Goal: Task Accomplishment & Management: Complete application form

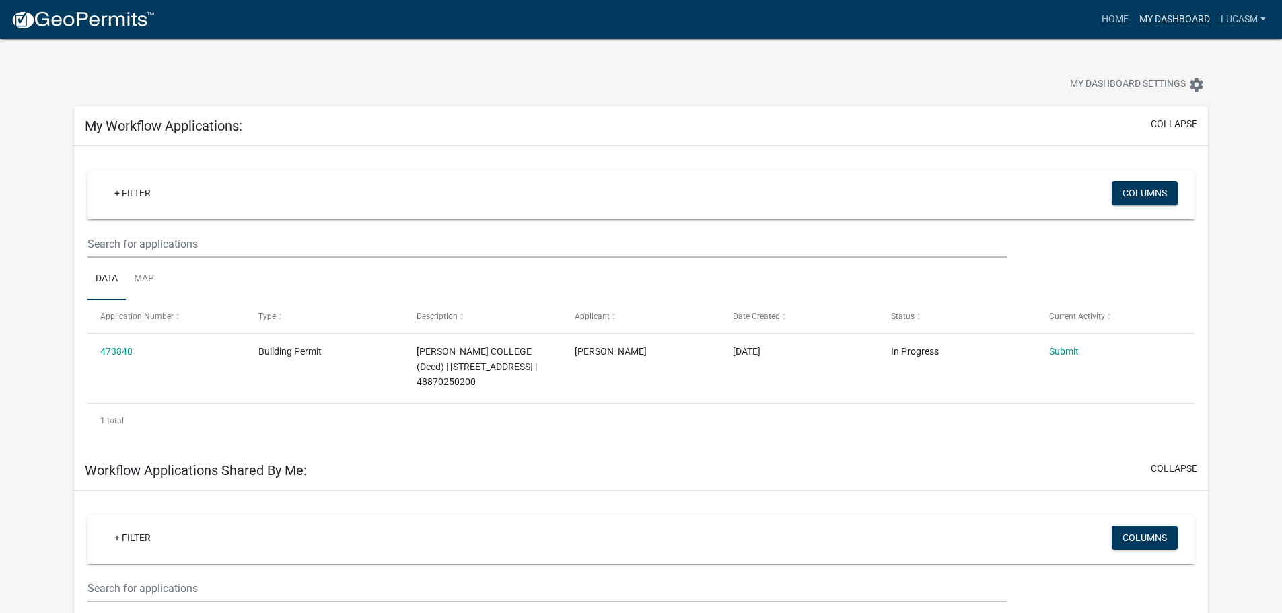
click at [1156, 20] on link "My Dashboard" at bounding box center [1174, 20] width 81 height 26
click at [1103, 24] on link "Home" at bounding box center [1115, 20] width 38 height 26
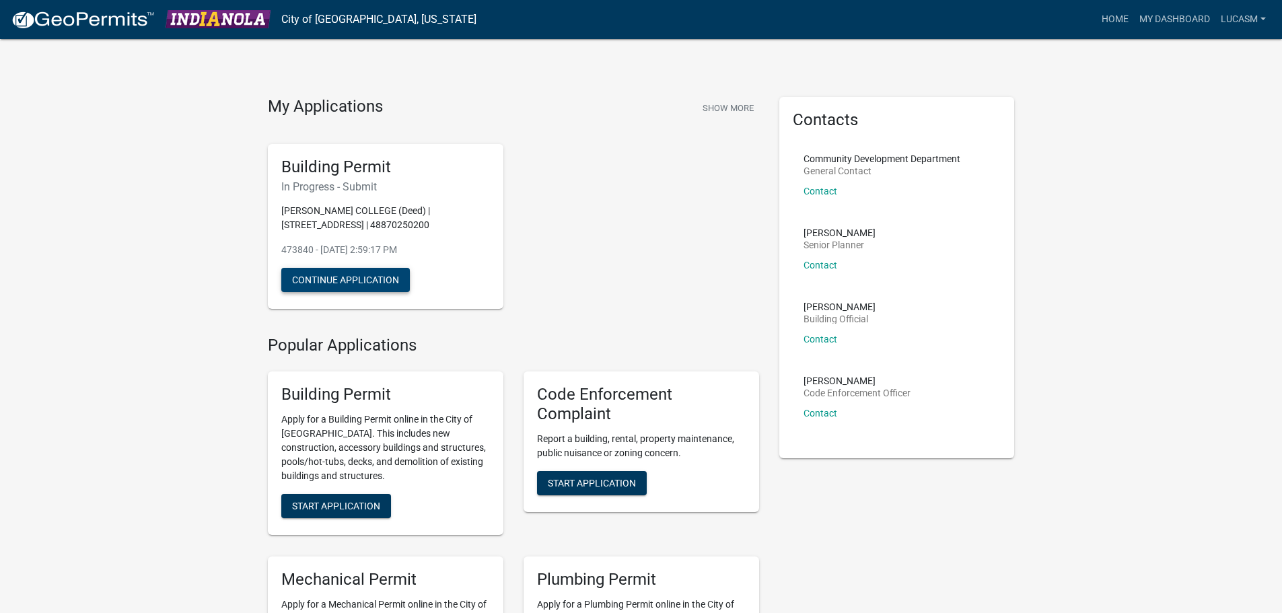
click at [366, 275] on button "Continue Application" at bounding box center [345, 280] width 129 height 24
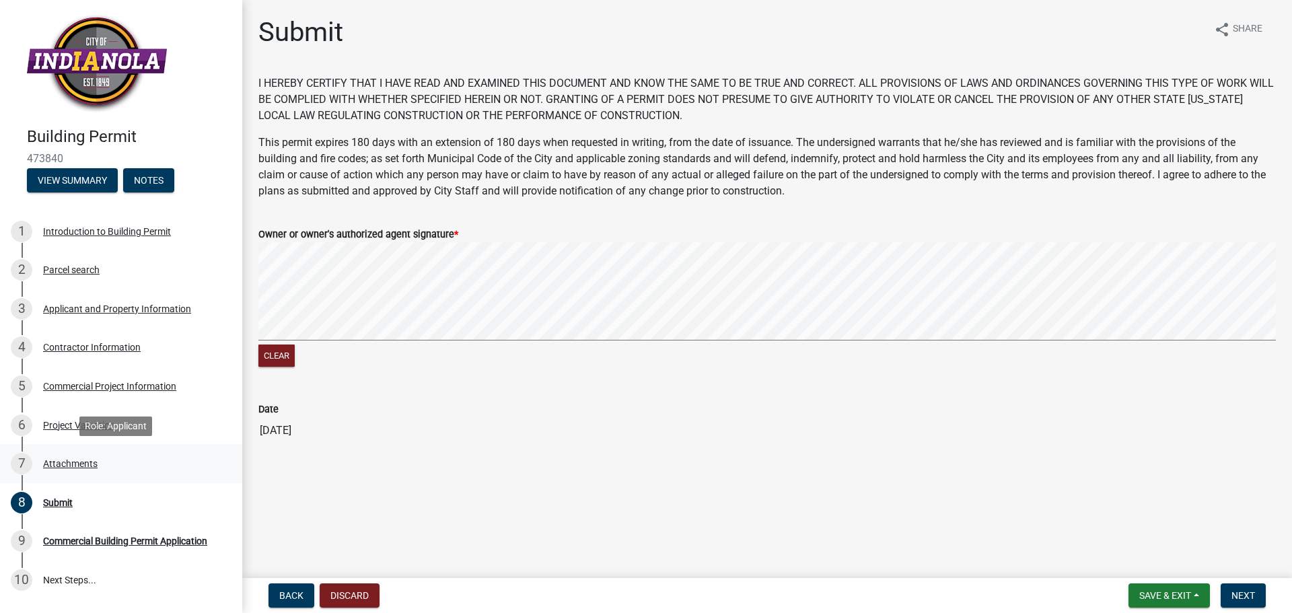
click at [77, 468] on div "Attachments" at bounding box center [70, 463] width 55 height 9
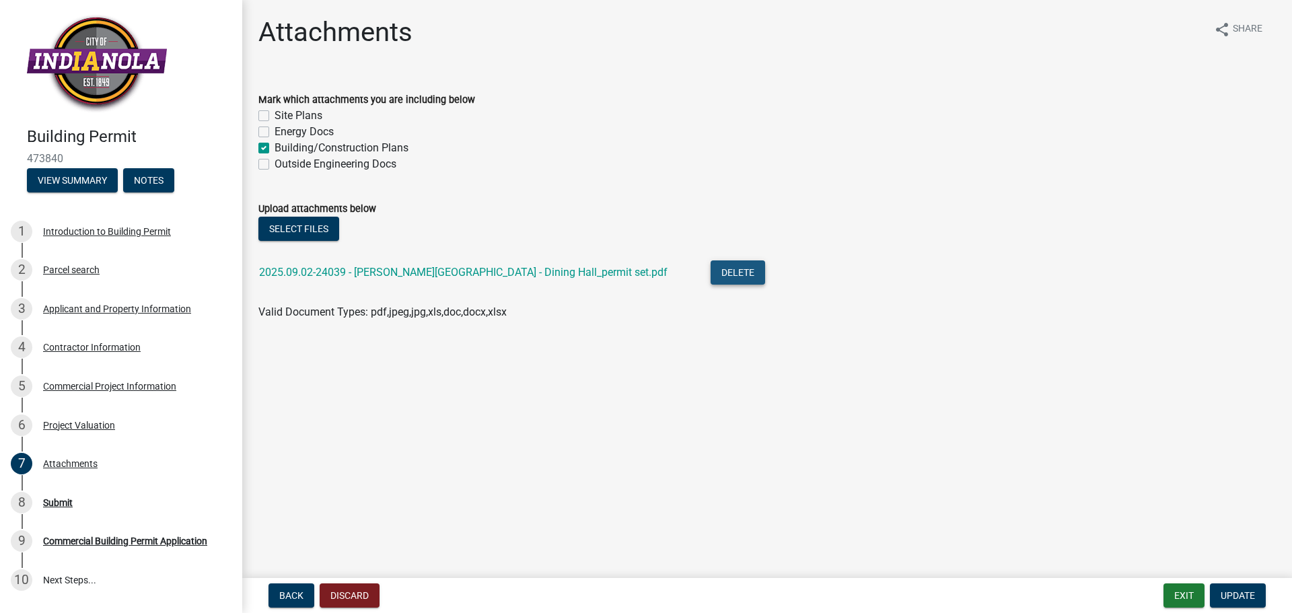
click at [711, 276] on button "Delete" at bounding box center [738, 272] width 55 height 24
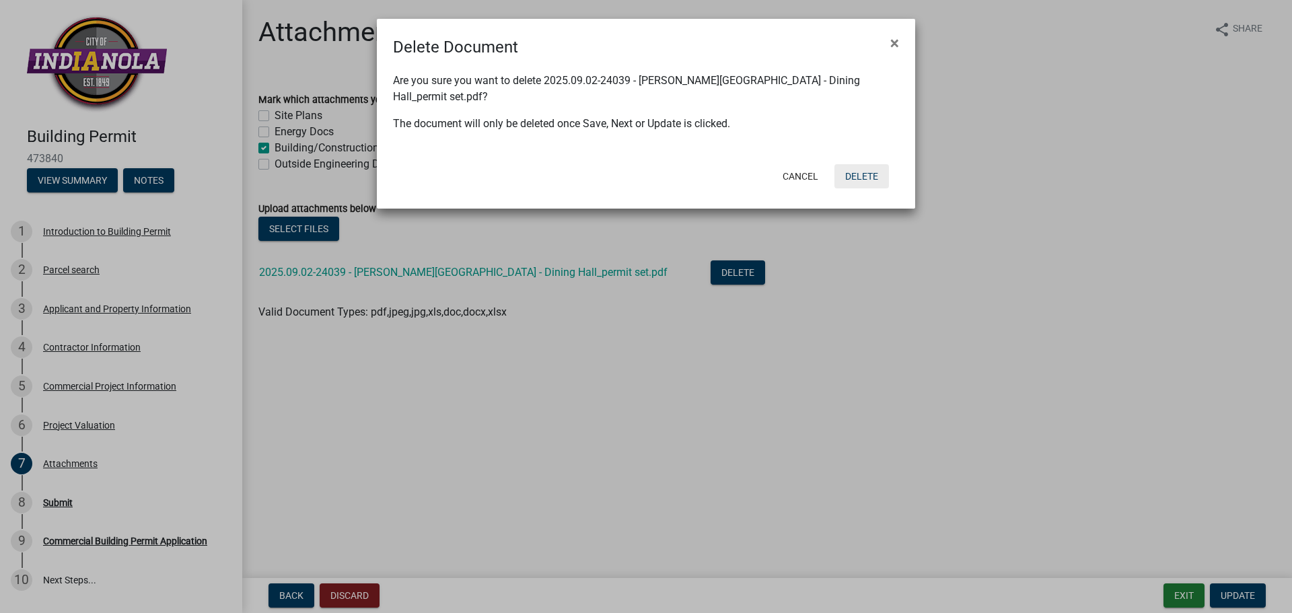
click at [874, 164] on button "Delete" at bounding box center [862, 176] width 55 height 24
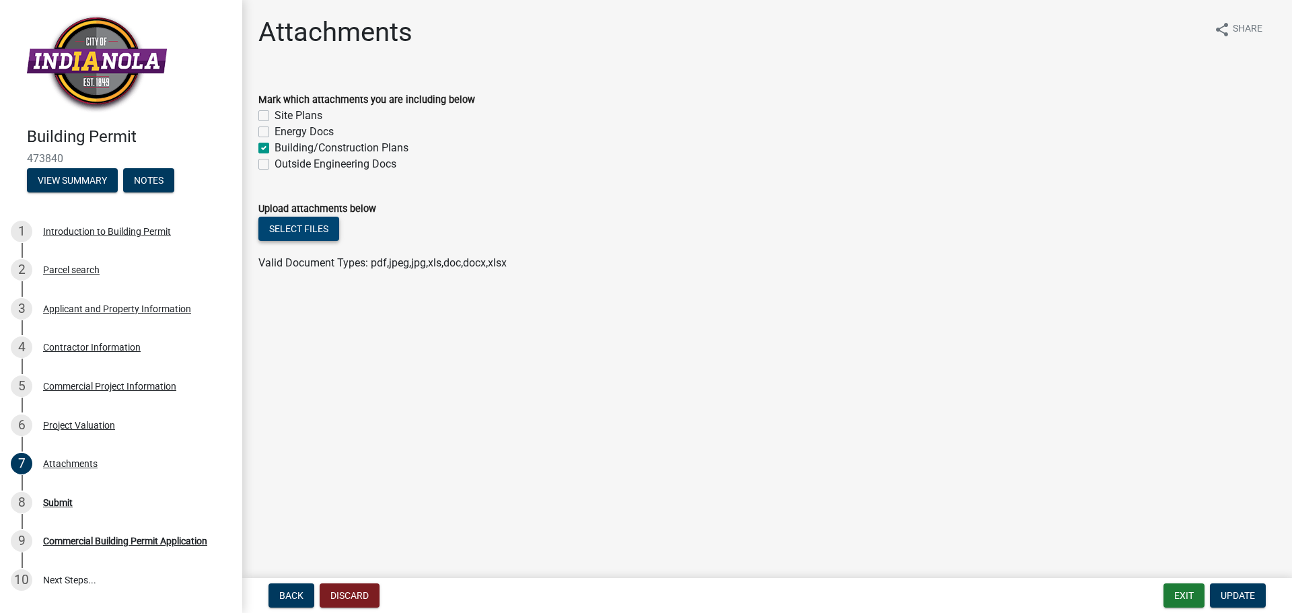
click at [287, 223] on button "Select files" at bounding box center [298, 229] width 81 height 24
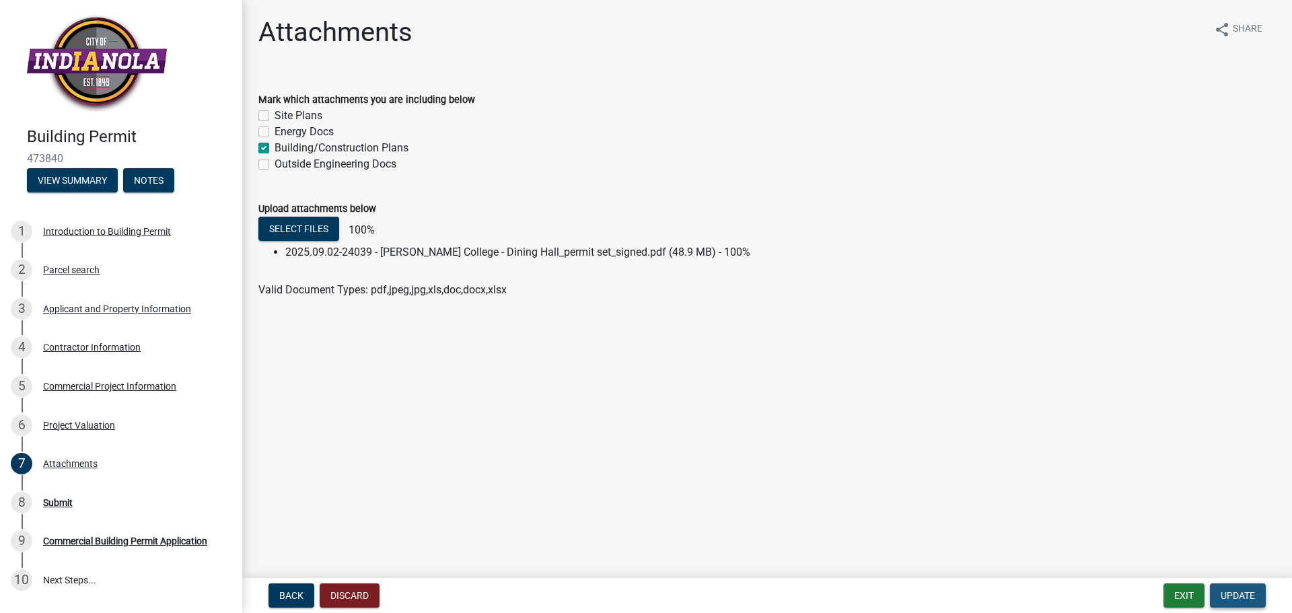
click at [1237, 598] on span "Update" at bounding box center [1238, 595] width 34 height 11
click at [1232, 601] on span "Update" at bounding box center [1238, 595] width 34 height 11
click at [80, 497] on div "8 Submit" at bounding box center [116, 503] width 210 height 22
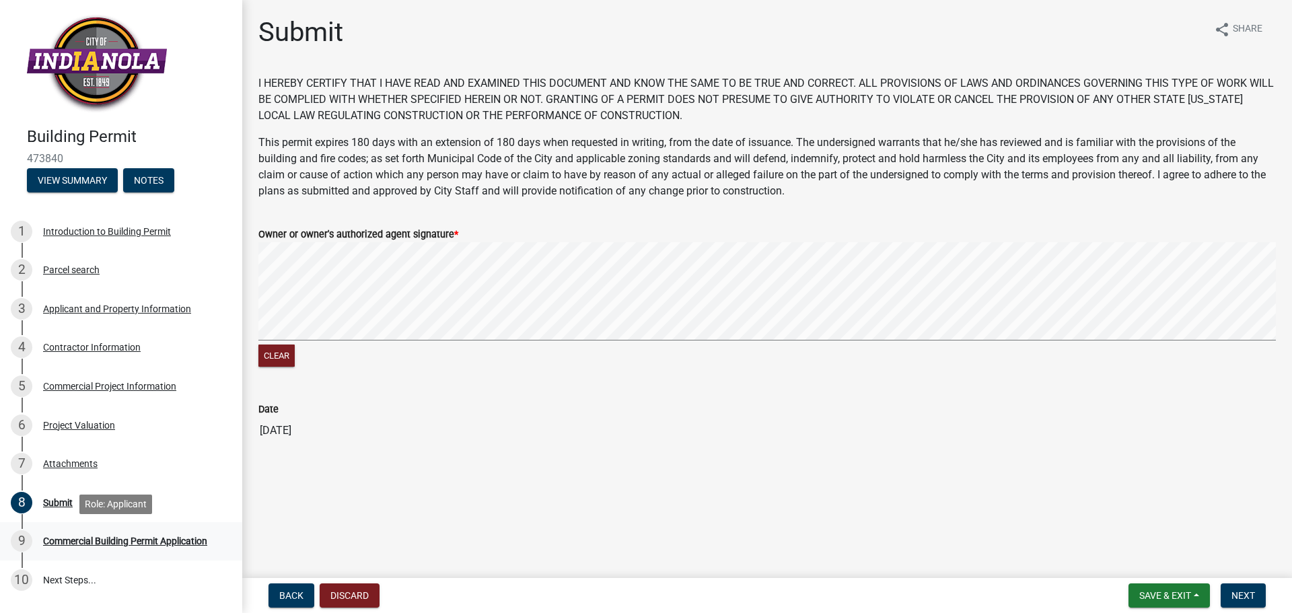
click at [163, 536] on div "Commercial Building Permit Application" at bounding box center [125, 540] width 164 height 9
click at [164, 550] on div "9 Commercial Building Permit Application" at bounding box center [116, 541] width 210 height 22
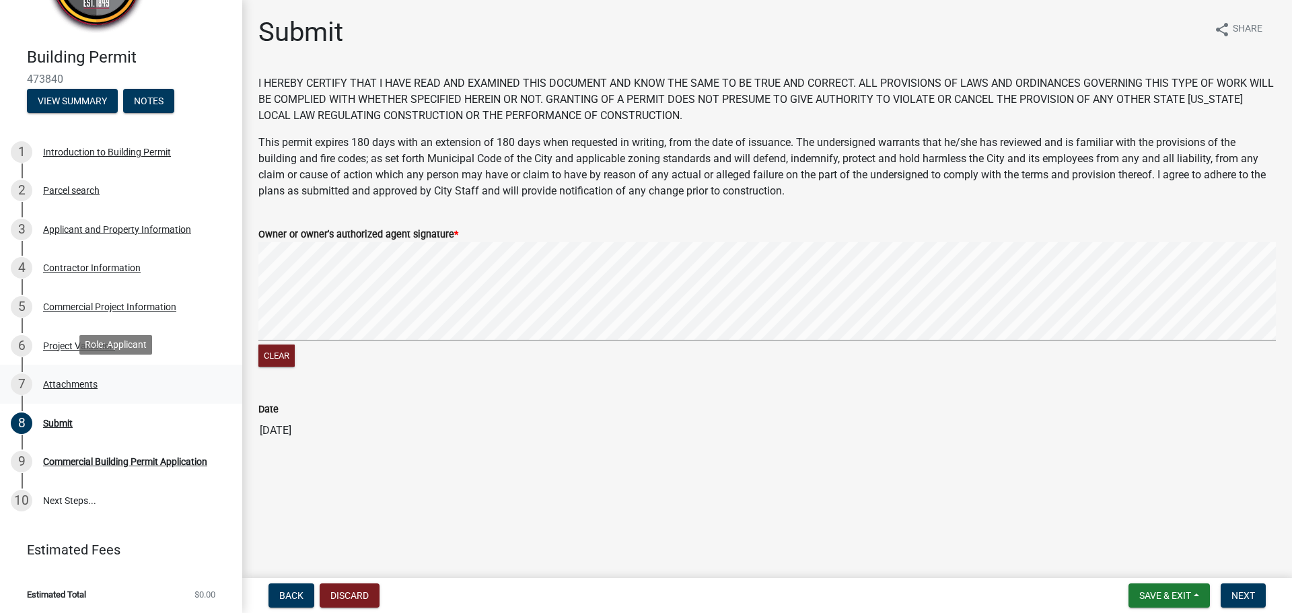
scroll to position [81, 0]
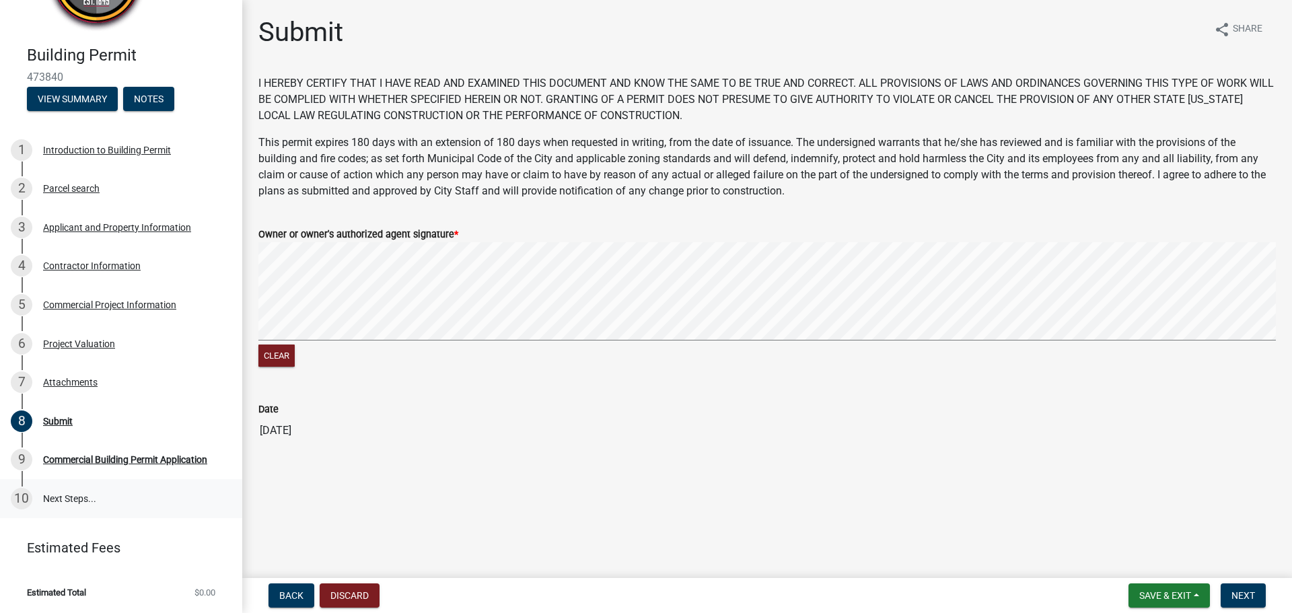
click at [135, 499] on link "10 Next Steps..." at bounding box center [121, 498] width 242 height 39
click at [1171, 592] on span "Save & Exit" at bounding box center [1166, 595] width 52 height 11
click at [1162, 530] on button "Save" at bounding box center [1157, 528] width 108 height 32
click at [279, 357] on button "Clear" at bounding box center [276, 356] width 36 height 22
